Goal: Transaction & Acquisition: Purchase product/service

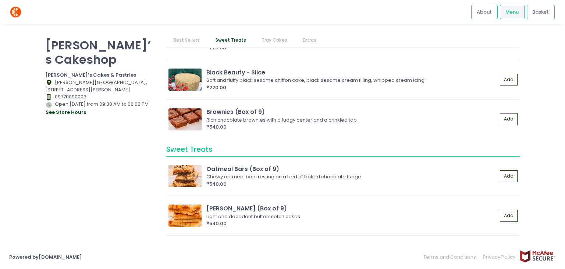
scroll to position [522, 0]
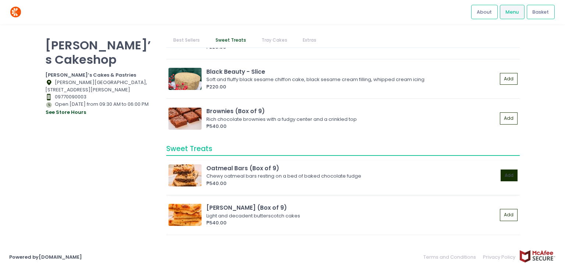
click at [503, 172] on button "Add" at bounding box center [509, 175] width 17 height 12
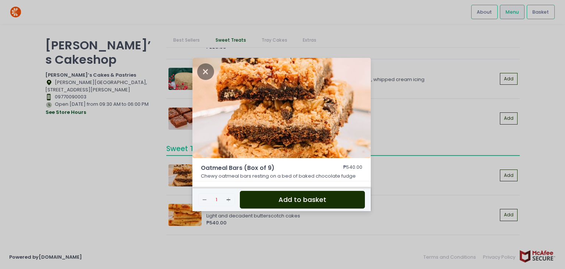
click at [270, 203] on button "Add to basket" at bounding box center [302, 200] width 125 height 18
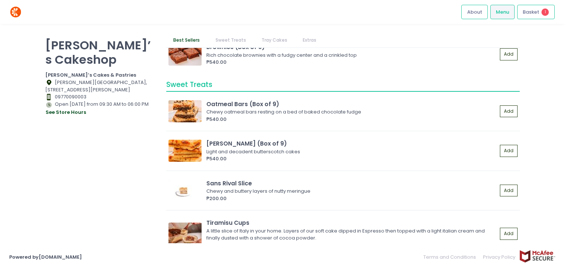
scroll to position [572, 0]
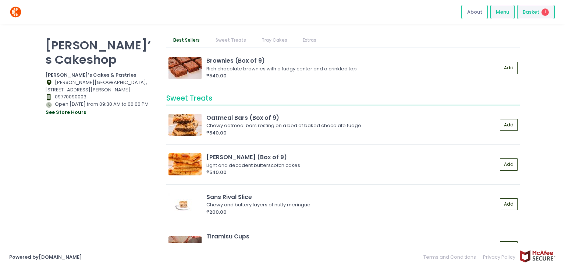
click at [531, 8] on span "Basket" at bounding box center [531, 11] width 17 height 7
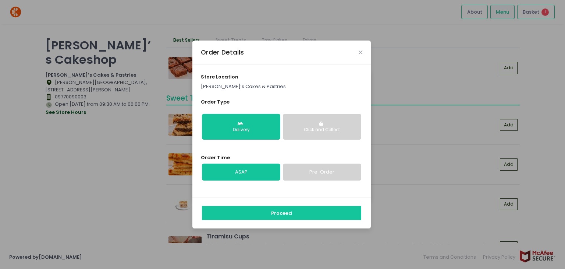
click at [317, 125] on button "Click and Collect" at bounding box center [322, 127] width 78 height 26
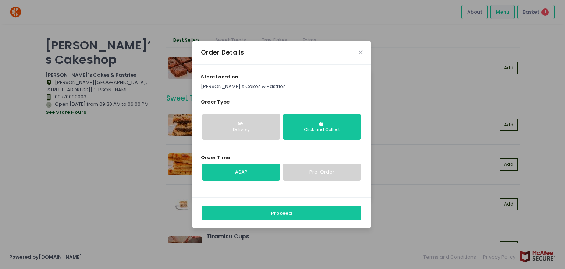
click at [309, 170] on link "Pre-Order" at bounding box center [322, 171] width 78 height 17
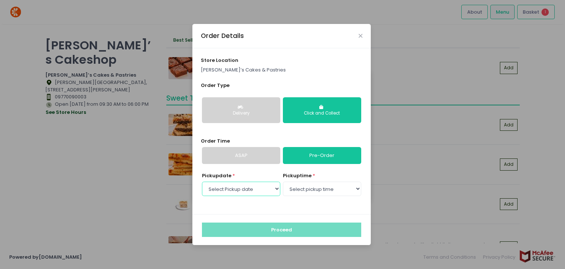
click at [259, 192] on select "Select Pickup date [DATE] [DATE] [DATE] [DATE] [DATE] [DATE] [DATE]" at bounding box center [241, 188] width 78 height 14
select select "[DATE]"
click at [202, 181] on select "Select Pickup date [DATE] [DATE] [DATE] [DATE] [DATE] [DATE] [DATE]" at bounding box center [241, 188] width 78 height 14
click at [317, 190] on select "Select pickup time 09:30 AM - 10:00 AM 10:00 AM - 10:30 AM 10:30 AM - 11:00 AM …" at bounding box center [322, 188] width 78 height 14
select select "16:00"
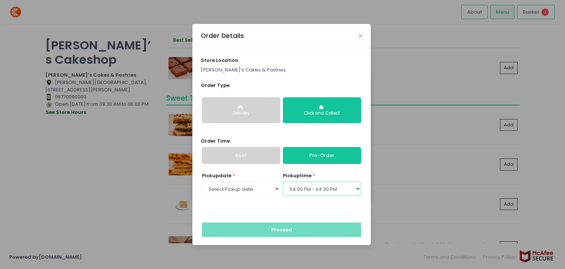
click at [283, 181] on select "Select pickup time 09:30 AM - 10:00 AM 10:00 AM - 10:30 AM 10:30 AM - 11:00 AM …" at bounding box center [322, 188] width 78 height 14
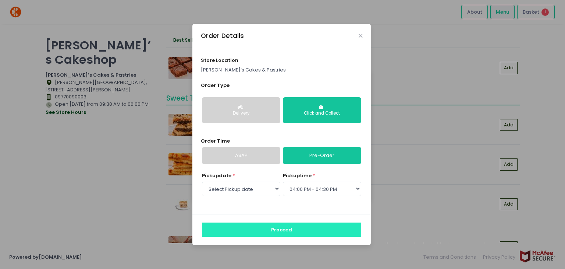
click at [292, 226] on button "Proceed" at bounding box center [281, 229] width 159 height 14
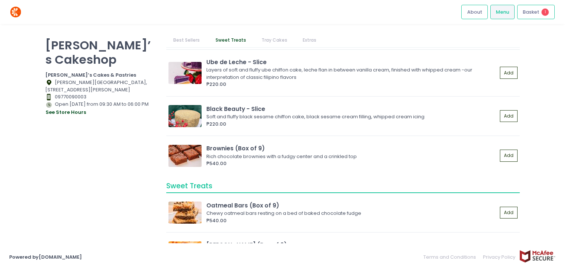
scroll to position [547, 0]
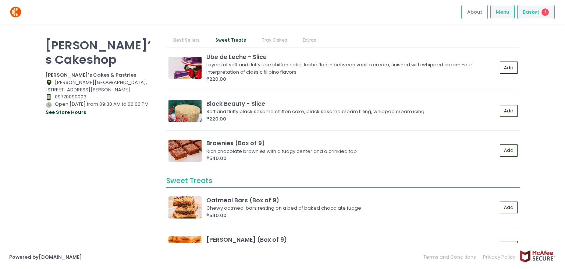
click at [524, 12] on span "Basket" at bounding box center [531, 11] width 17 height 7
